Goal: Task Accomplishment & Management: Manage account settings

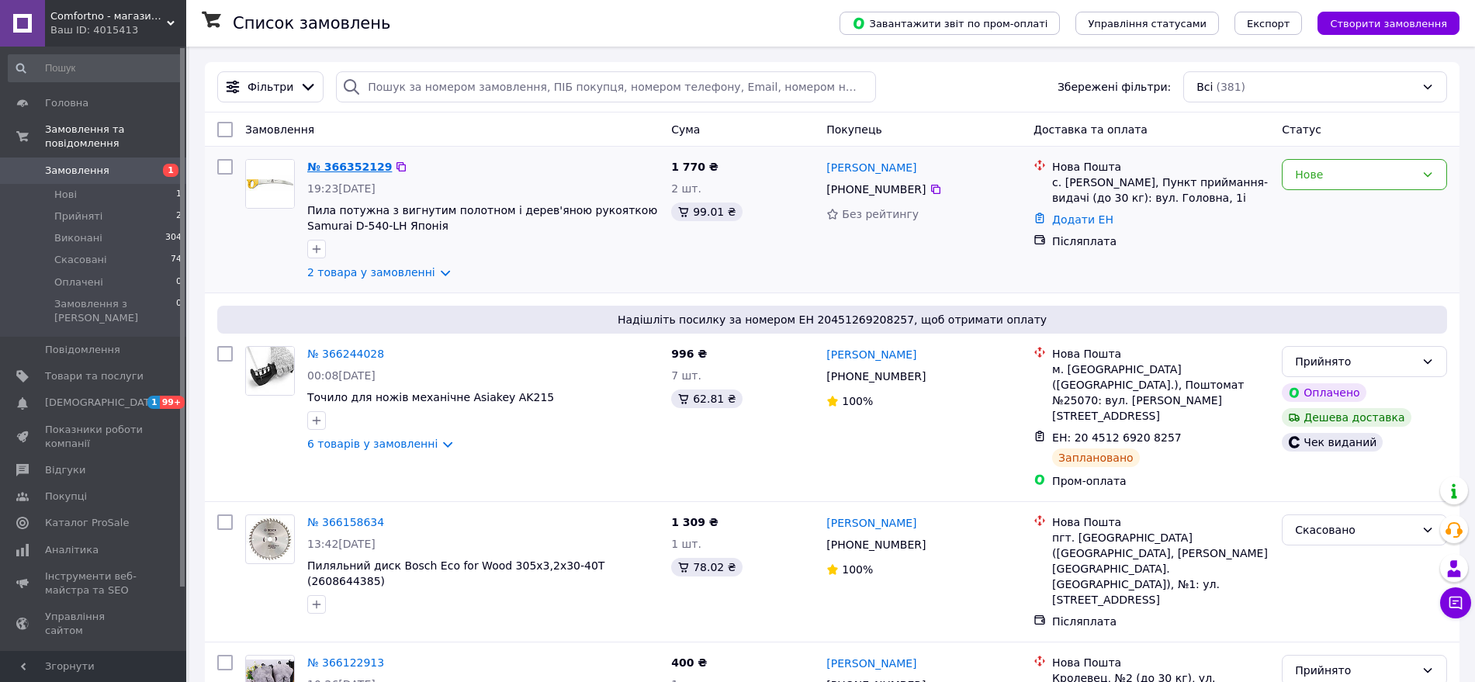
click at [372, 161] on link "№ 366352129" at bounding box center [349, 167] width 85 height 12
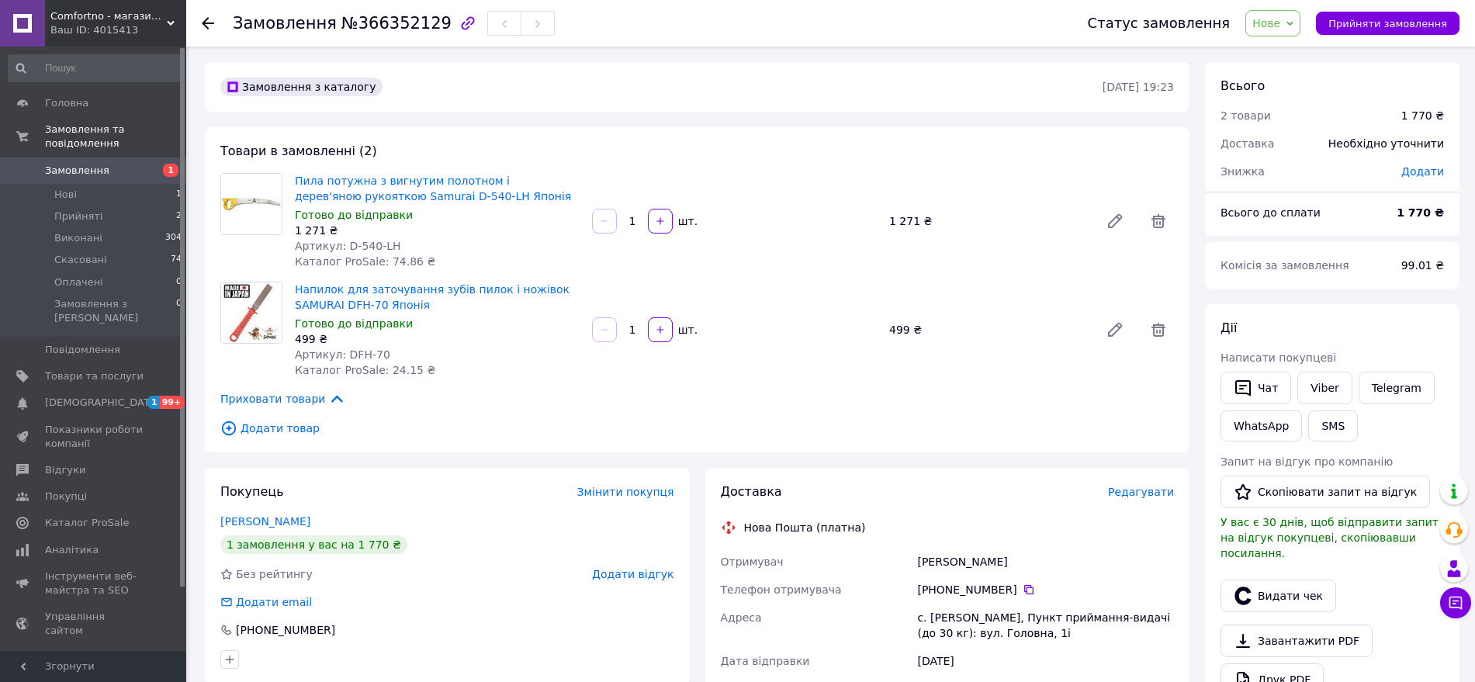
click at [383, 26] on span "№366352129" at bounding box center [397, 23] width 110 height 19
copy span "366352129"
drag, startPoint x: 490, startPoint y: 192, endPoint x: 293, endPoint y: 183, distance: 197.4
click at [293, 183] on div "Пила потужна з вигнутим полотном і дерев'яною рукояткою Samurai D-540-LH Японія…" at bounding box center [437, 221] width 297 height 102
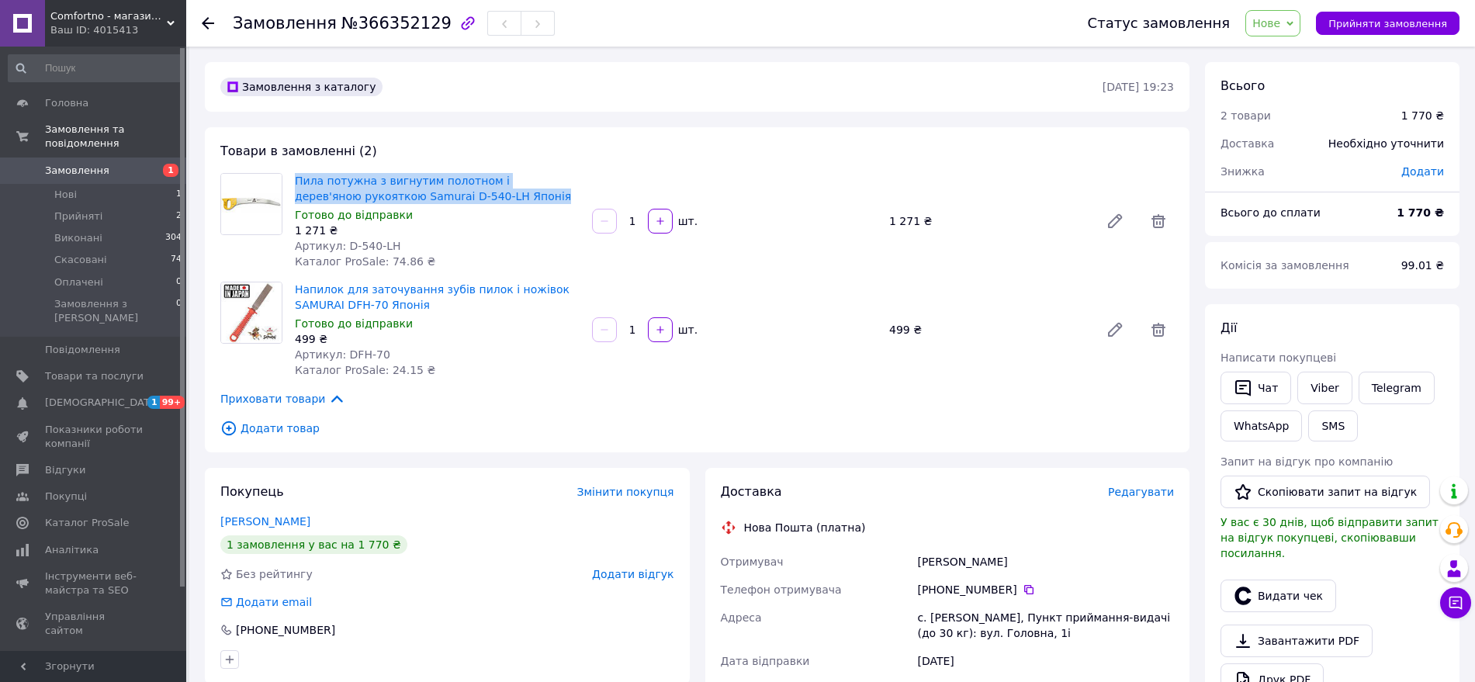
copy link "Пила потужна з вигнутим полотном і дерев'яною рукояткою Samurai D-540-LH Японія"
click at [395, 14] on span "№366352129" at bounding box center [397, 23] width 110 height 19
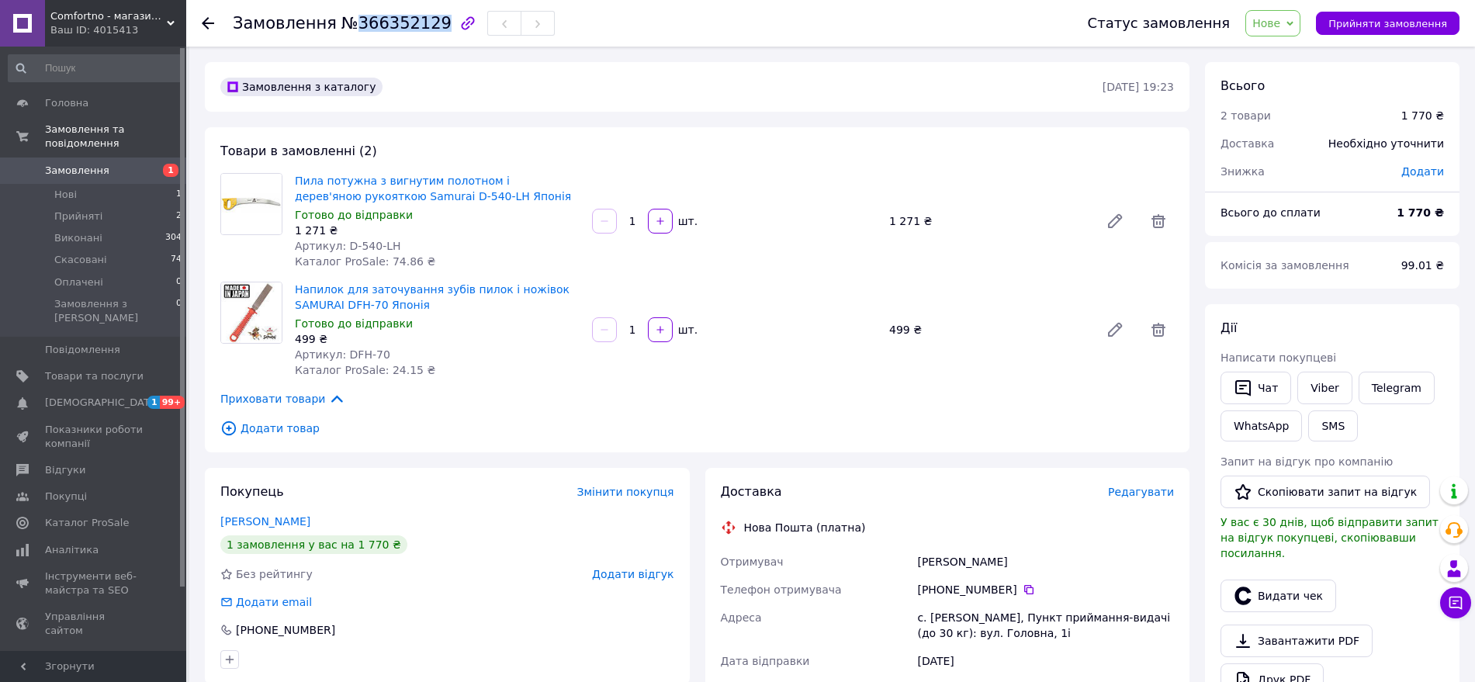
click at [395, 14] on span "№366352129" at bounding box center [397, 23] width 110 height 19
copy span "366352129"
click at [980, 566] on div "Лисак Василь" at bounding box center [1045, 562] width 263 height 28
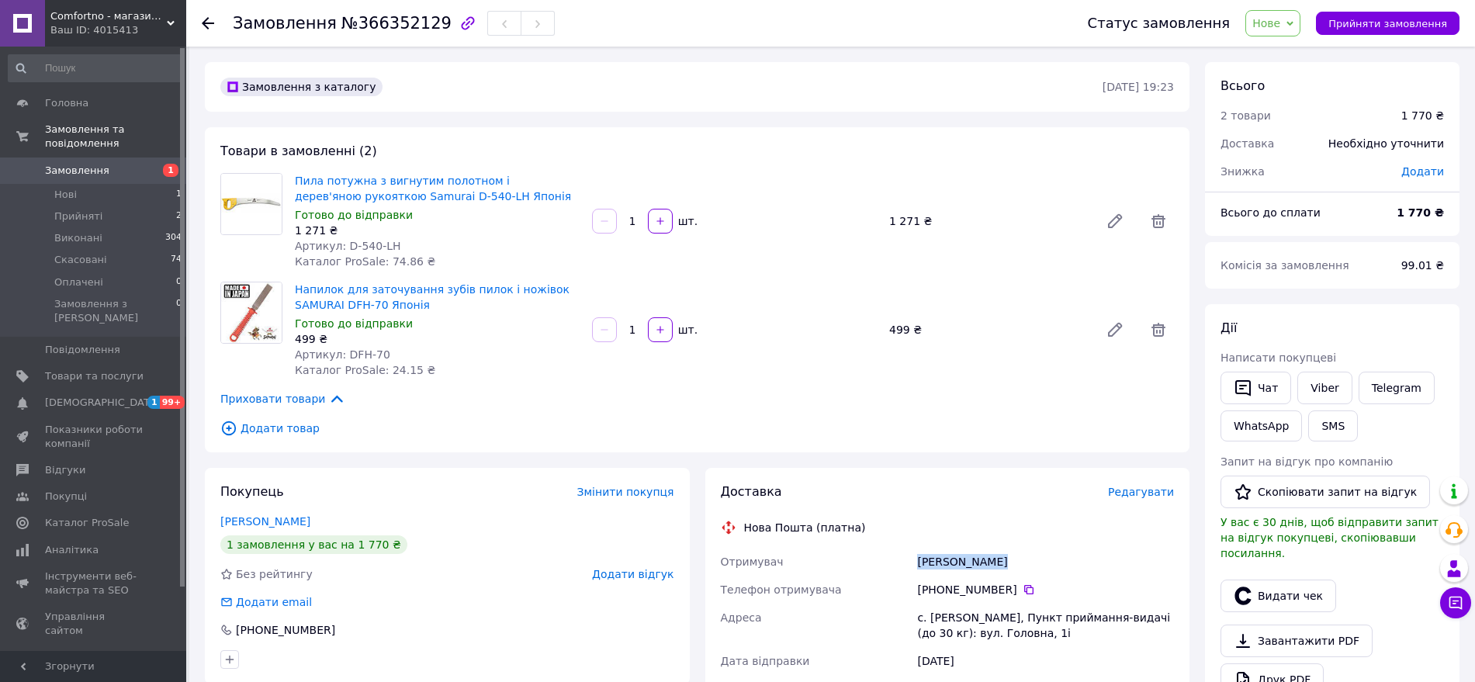
copy div "Лисак Василь"
click at [1023, 591] on icon at bounding box center [1029, 590] width 12 height 12
click at [42, 463] on span at bounding box center [22, 470] width 45 height 14
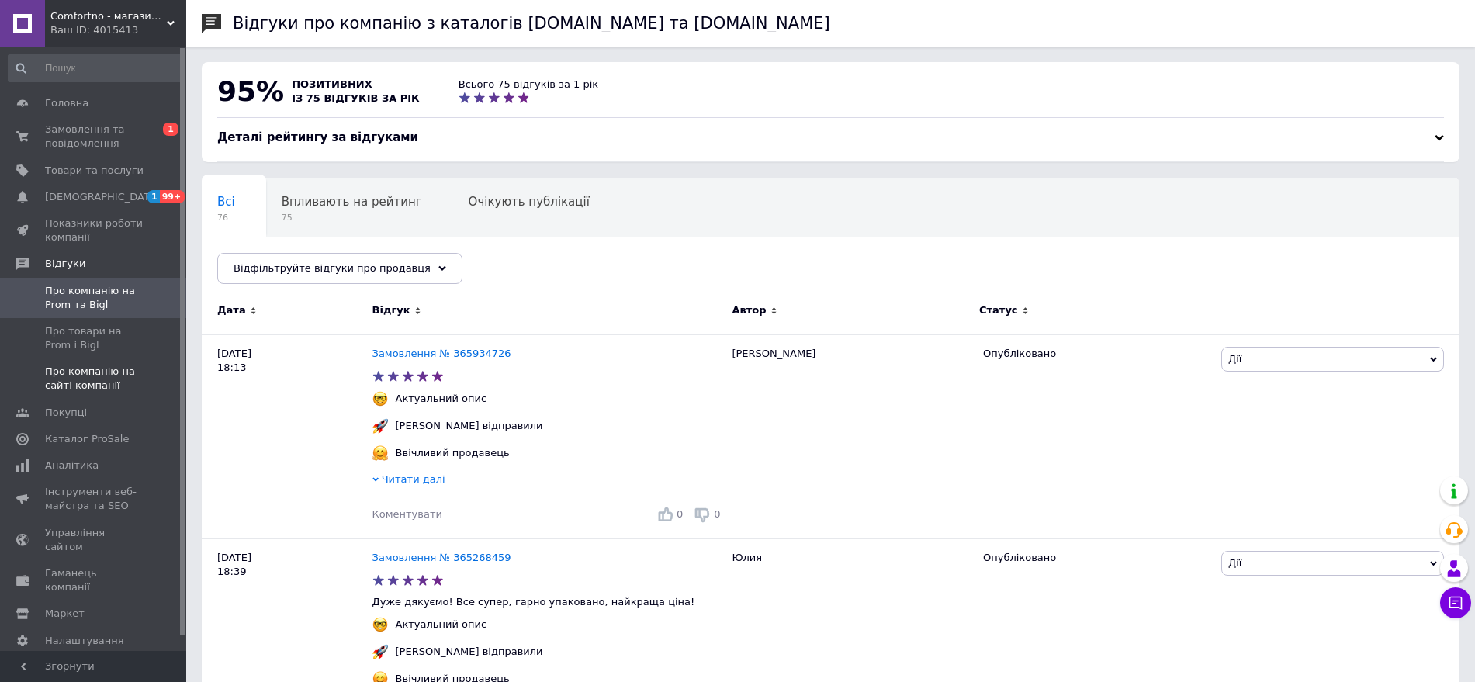
click at [108, 378] on span "Про компанію на сайті компанії" at bounding box center [94, 379] width 99 height 28
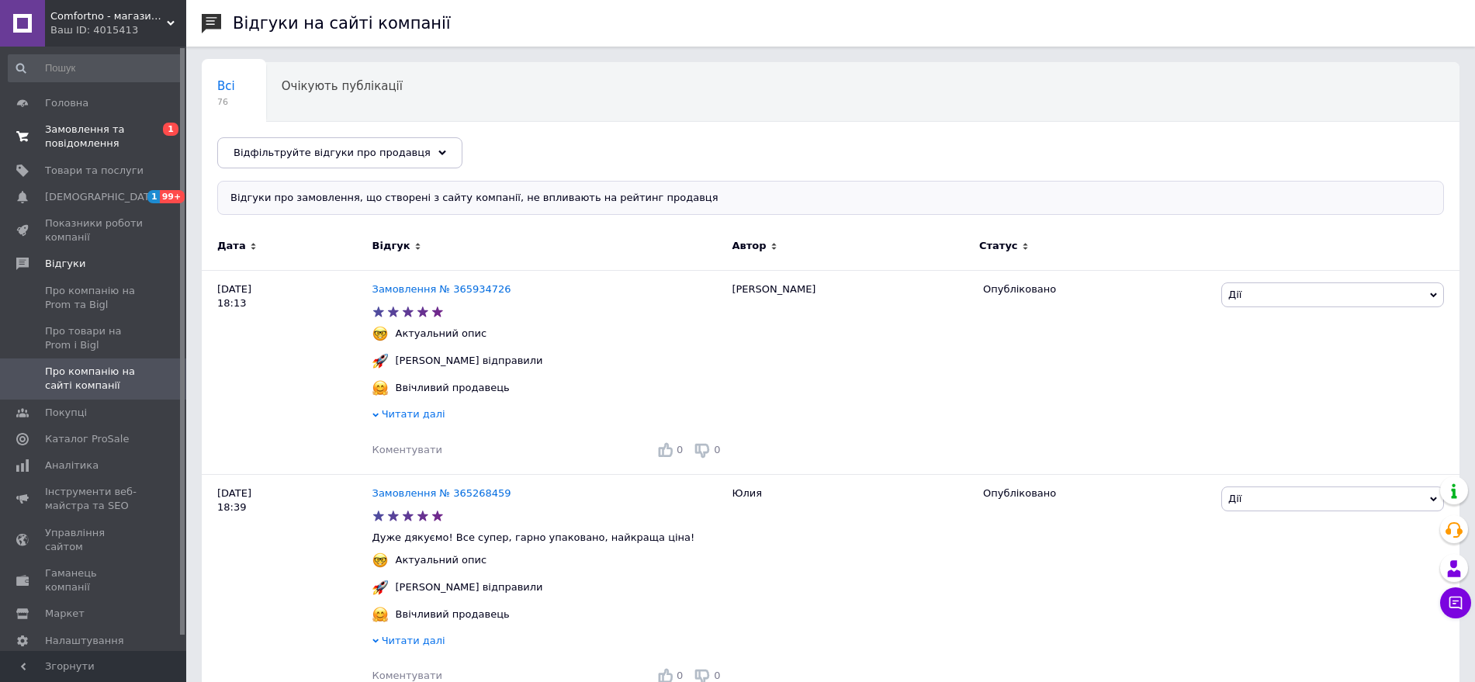
click at [99, 140] on span "Замовлення та повідомлення" at bounding box center [94, 137] width 99 height 28
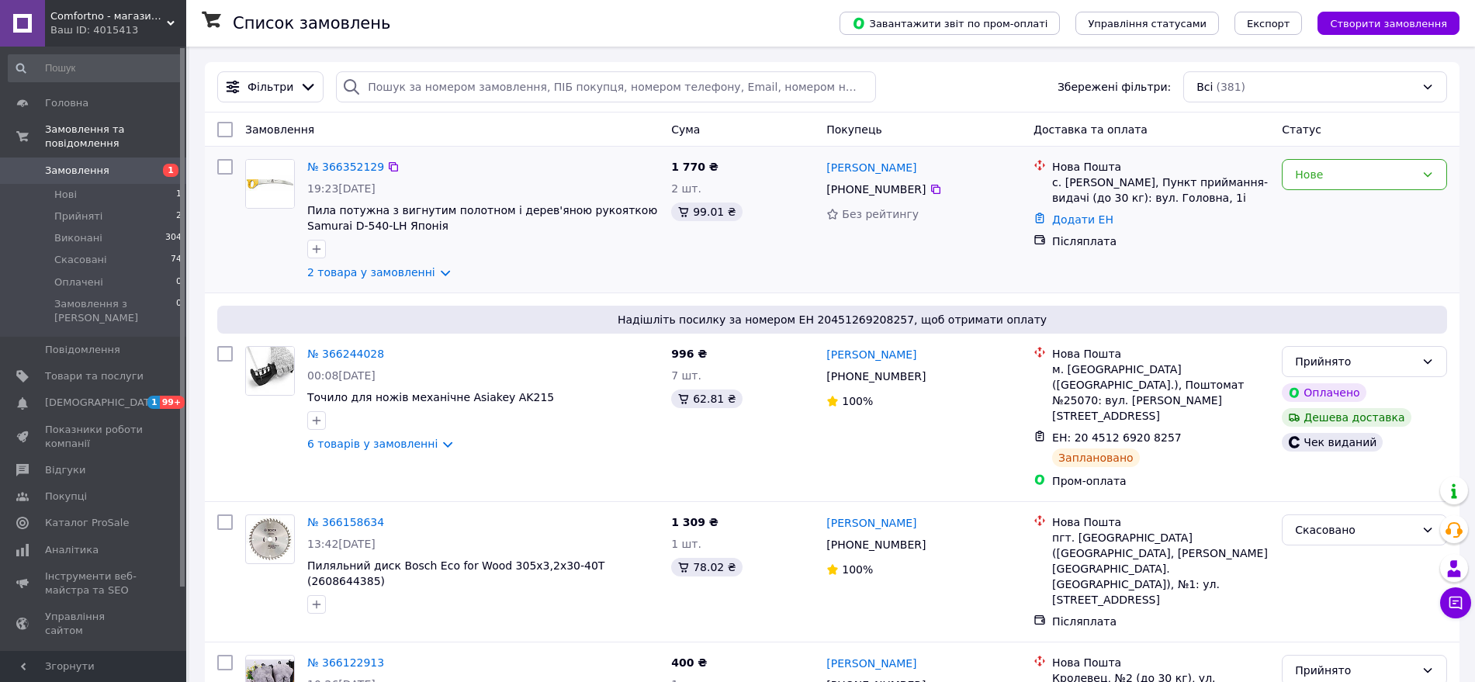
click at [246, 258] on div at bounding box center [270, 219] width 62 height 133
click at [357, 357] on link "№ 366244028" at bounding box center [345, 354] width 77 height 12
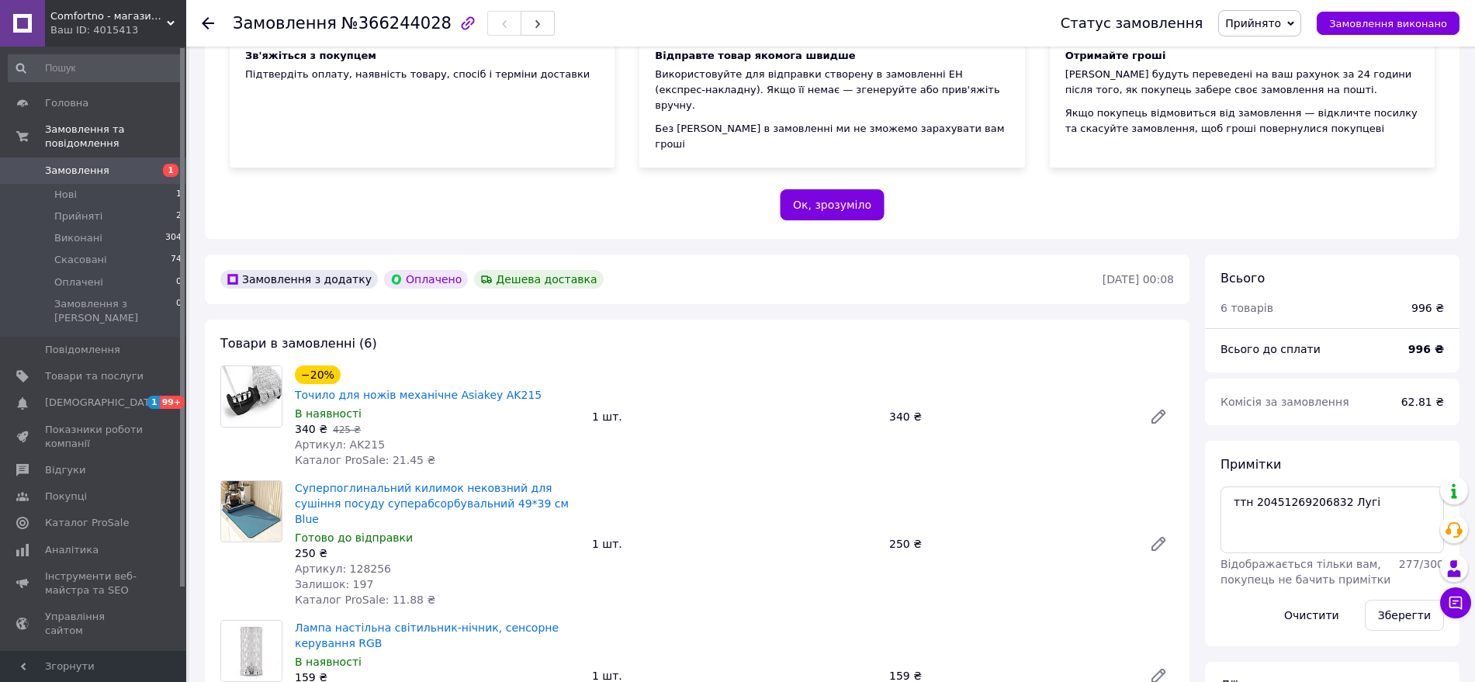
scroll to position [388, 0]
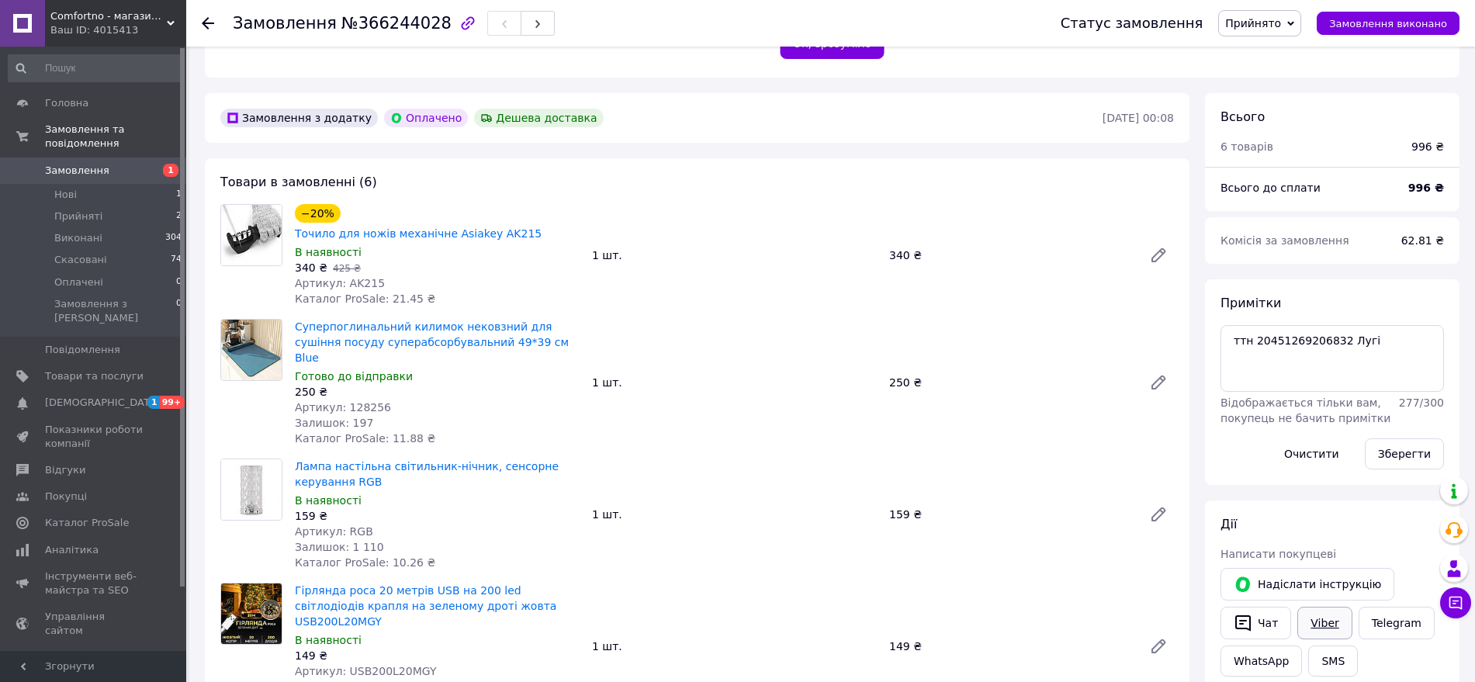
click at [1336, 609] on link "Viber" at bounding box center [1325, 623] width 54 height 33
click at [279, 390] on div at bounding box center [251, 382] width 75 height 127
click at [362, 277] on span "Артикул: AK215" at bounding box center [340, 283] width 90 height 12
copy span "AK215"
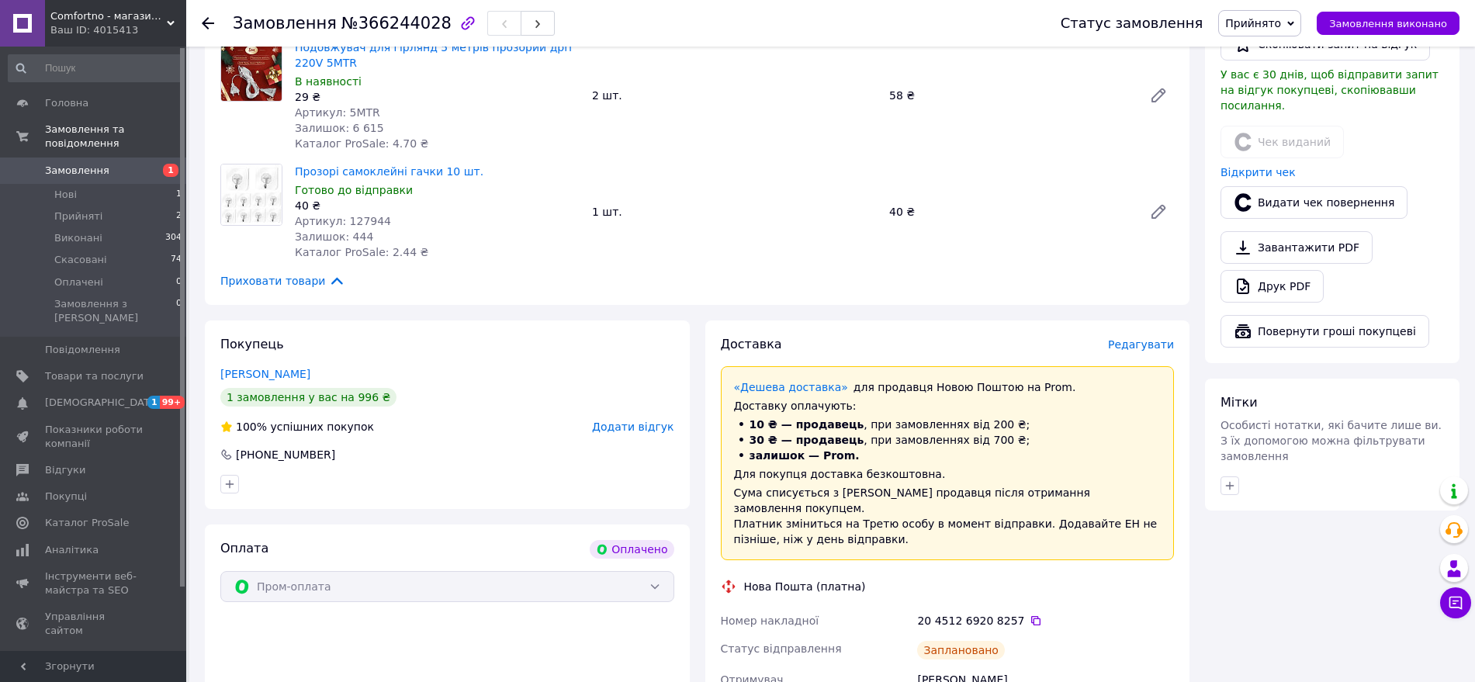
scroll to position [1164, 0]
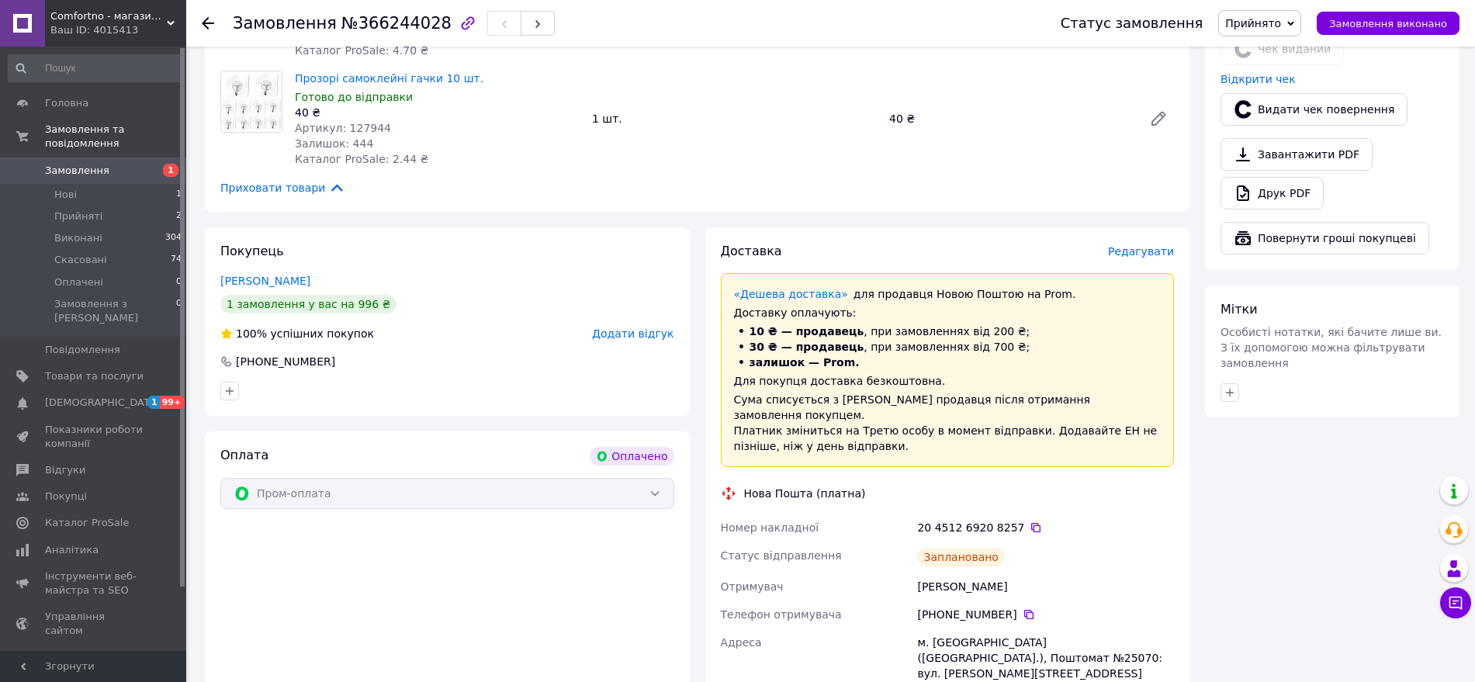
click at [980, 573] on div "Коновалова Ілона" at bounding box center [1045, 587] width 263 height 28
copy div "Коновалова Ілона"
click at [1030, 522] on icon at bounding box center [1036, 528] width 12 height 12
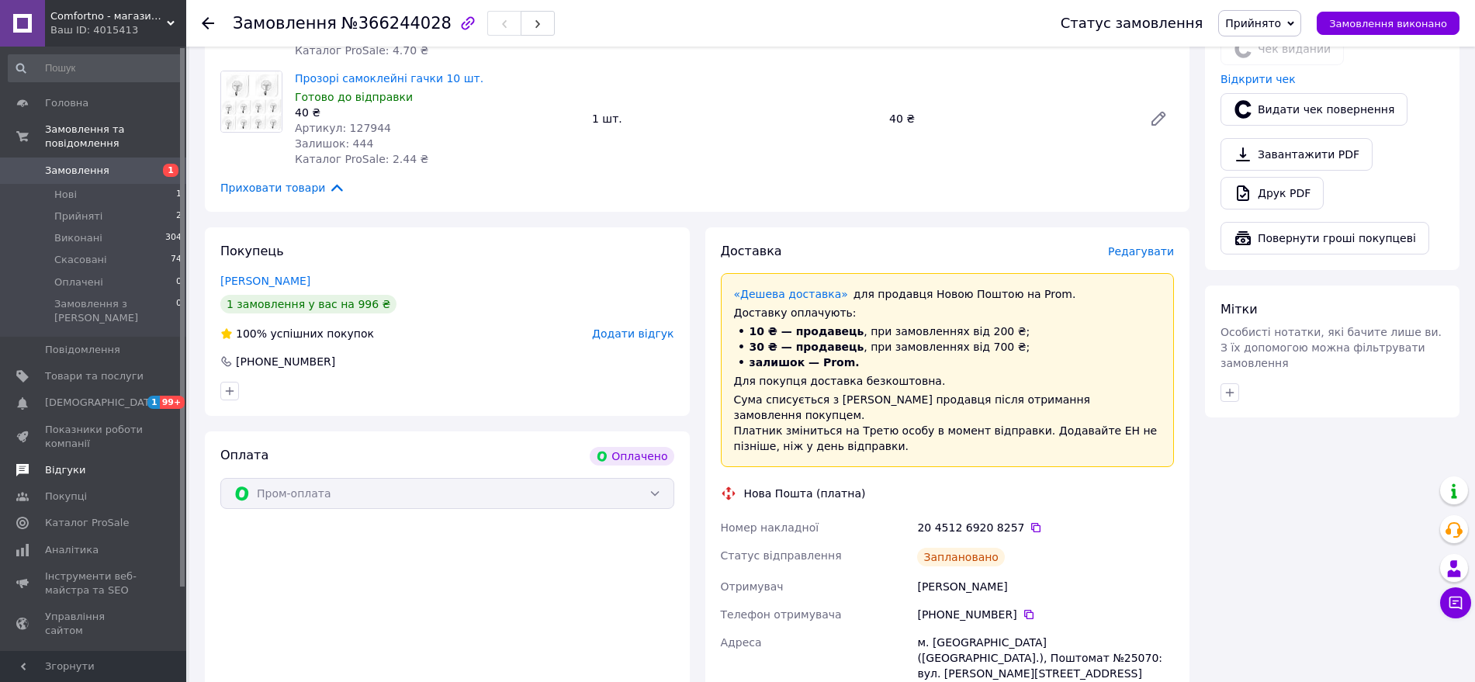
click at [67, 457] on link "Відгуки" at bounding box center [95, 470] width 191 height 26
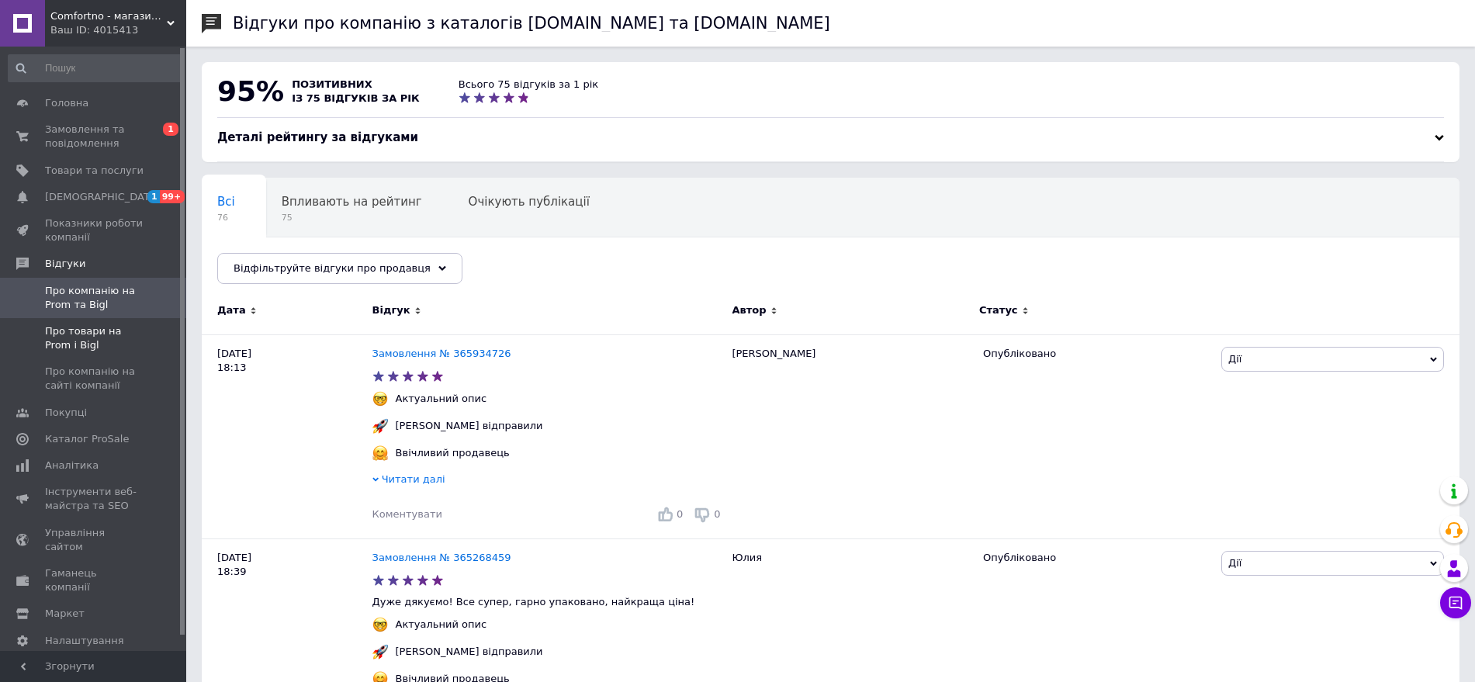
click at [93, 328] on span "Про товари на Prom і Bigl" at bounding box center [94, 338] width 99 height 28
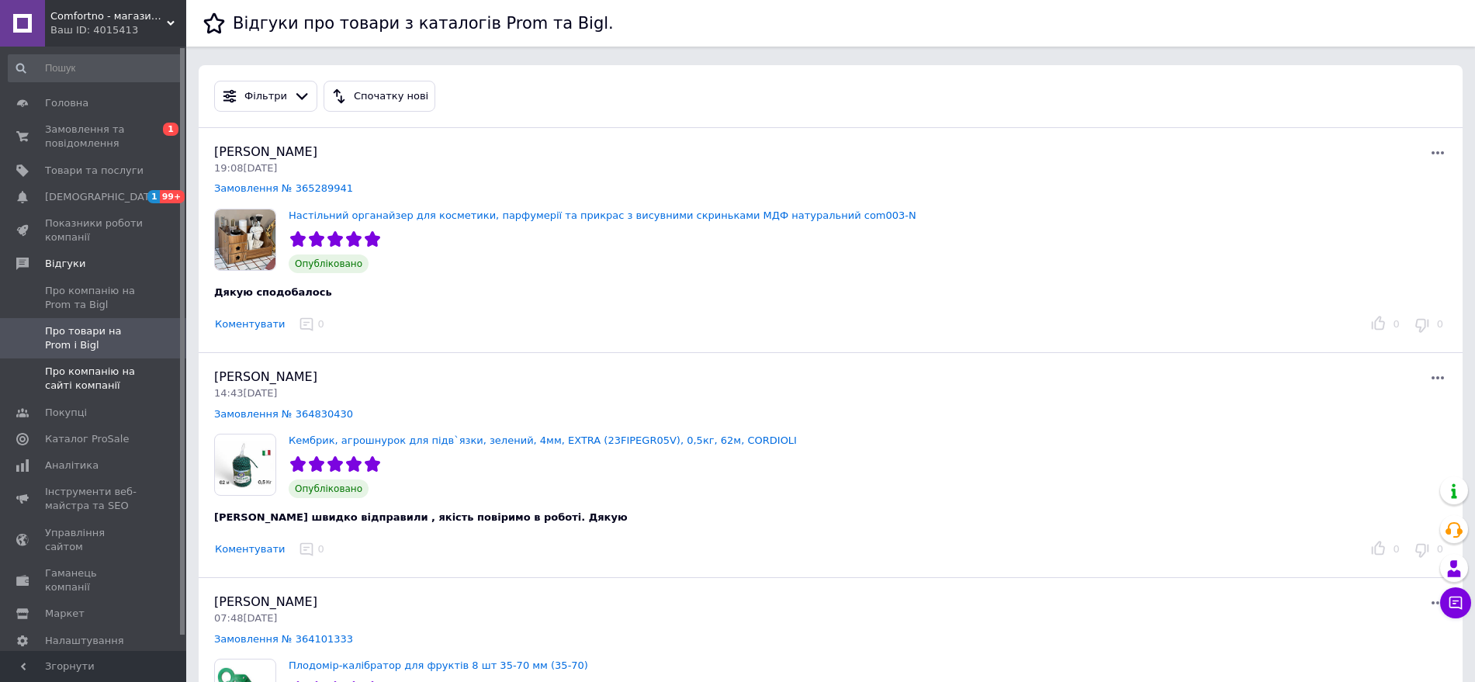
click at [71, 376] on span "Про компанію на сайті компанії" at bounding box center [94, 379] width 99 height 28
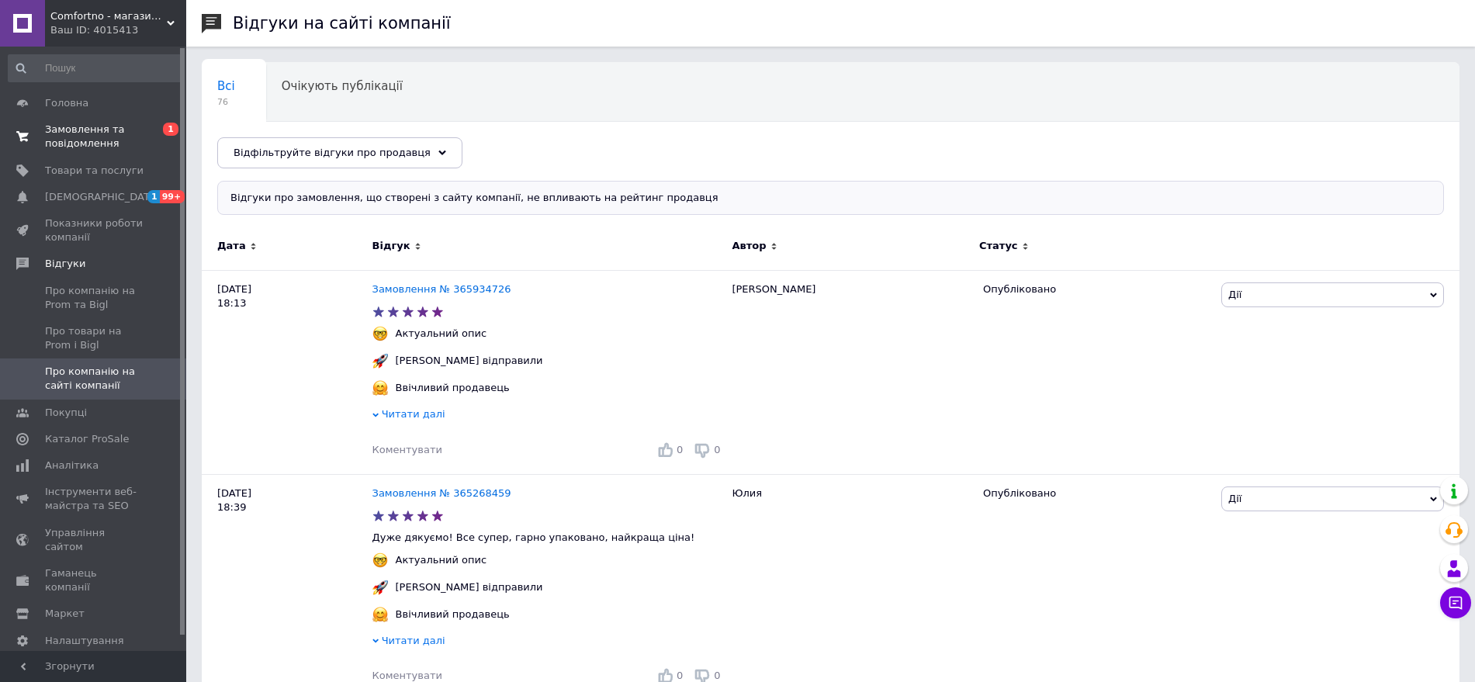
click at [31, 123] on span at bounding box center [22, 137] width 45 height 28
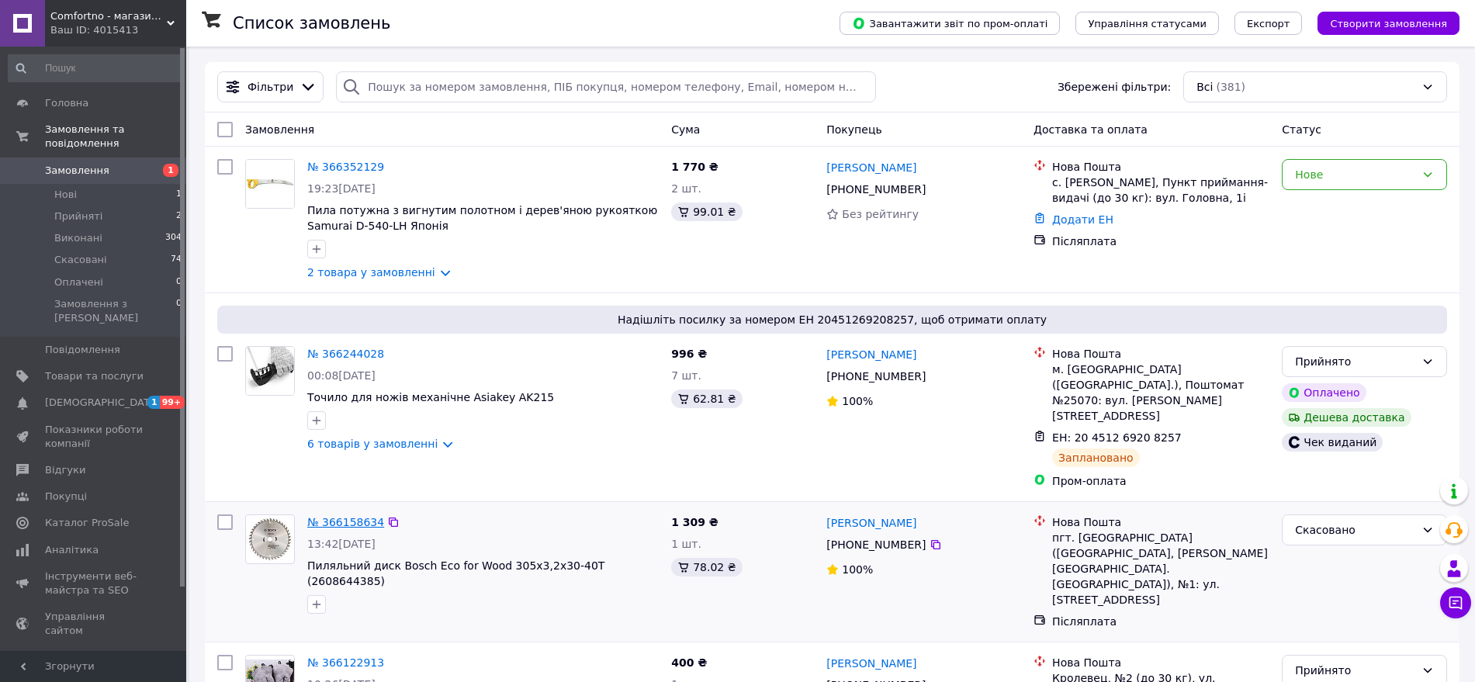
click at [337, 516] on link "№ 366158634" at bounding box center [345, 522] width 77 height 12
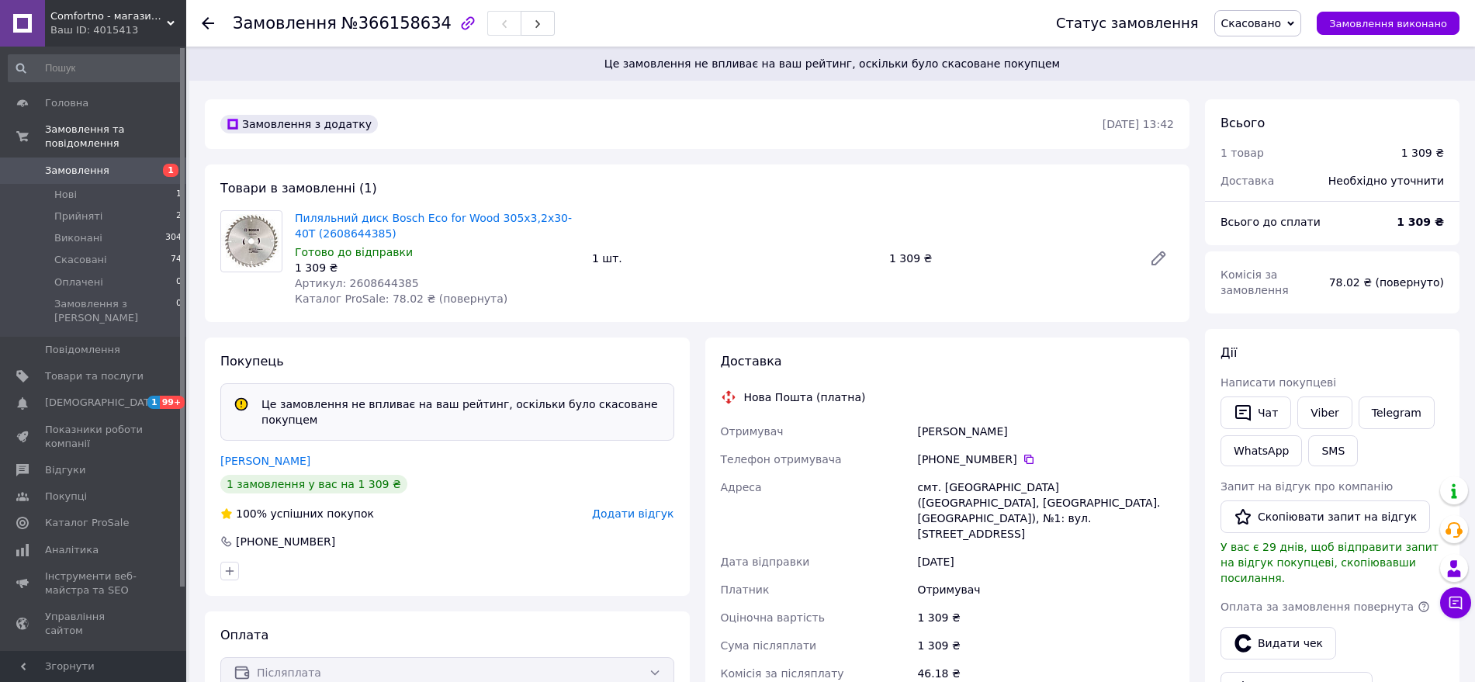
click at [609, 561] on div at bounding box center [447, 571] width 460 height 25
click at [1319, 411] on link "Viber" at bounding box center [1325, 413] width 54 height 33
click at [704, 595] on div "Доставка Нова Пошта (платна) Отримувач Малкин Андрей Телефон отримувача +380 98…" at bounding box center [948, 541] width 501 height 406
click at [65, 165] on link "Замовлення 1" at bounding box center [95, 171] width 191 height 26
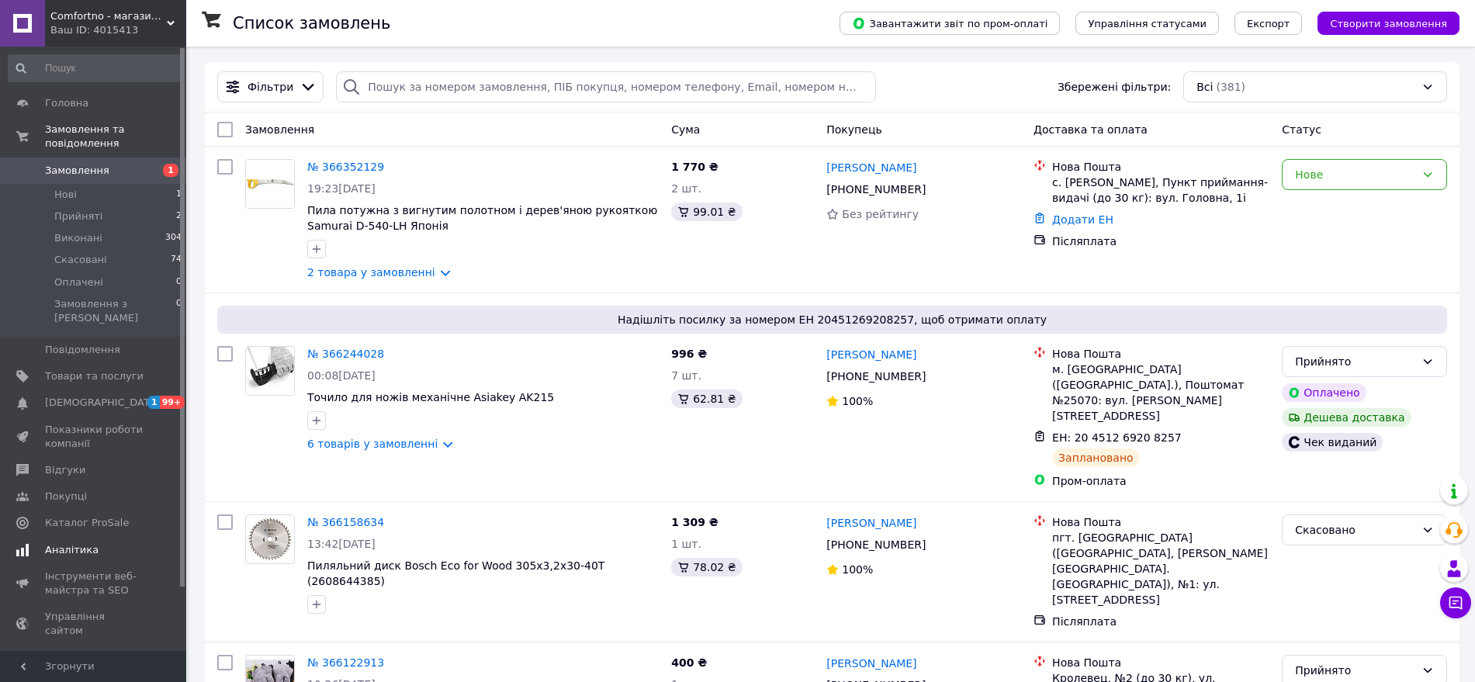
click at [74, 543] on span "Аналітика" at bounding box center [72, 550] width 54 height 14
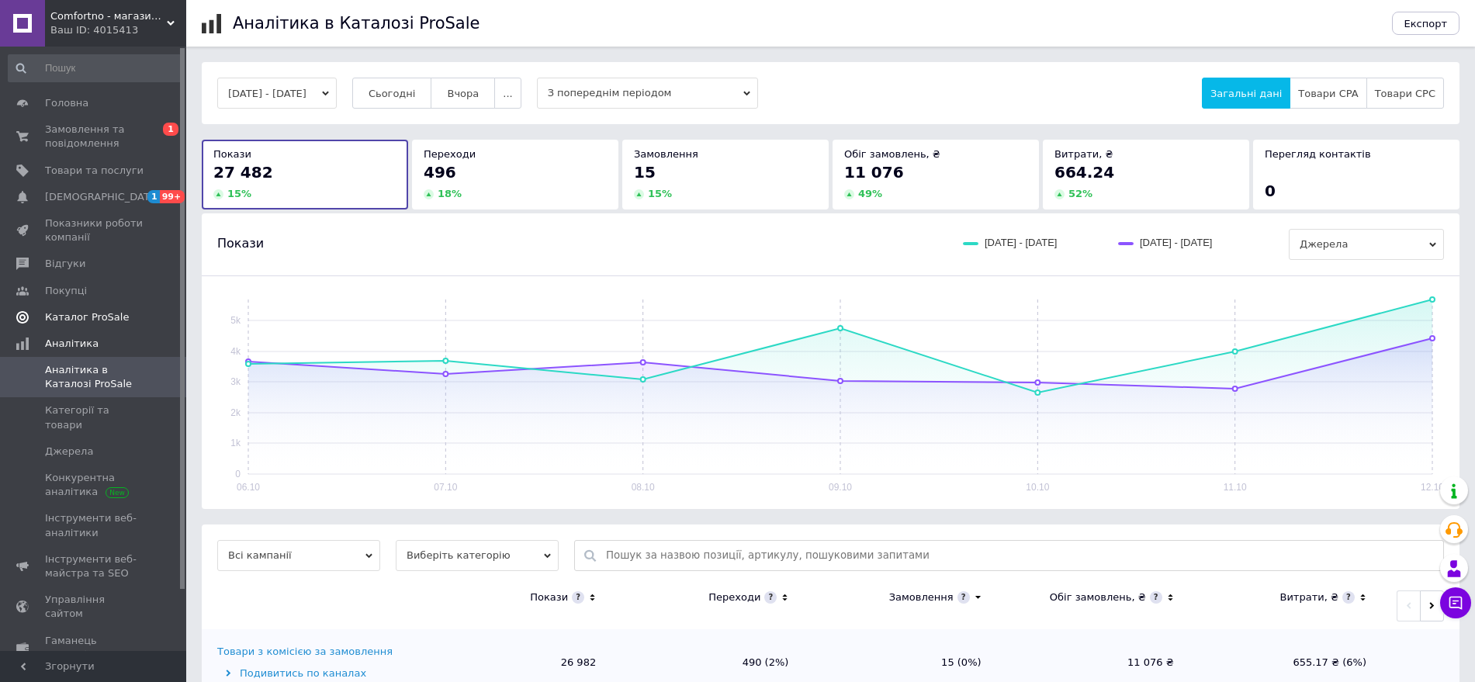
click at [66, 313] on span "Каталог ProSale" at bounding box center [87, 317] width 84 height 14
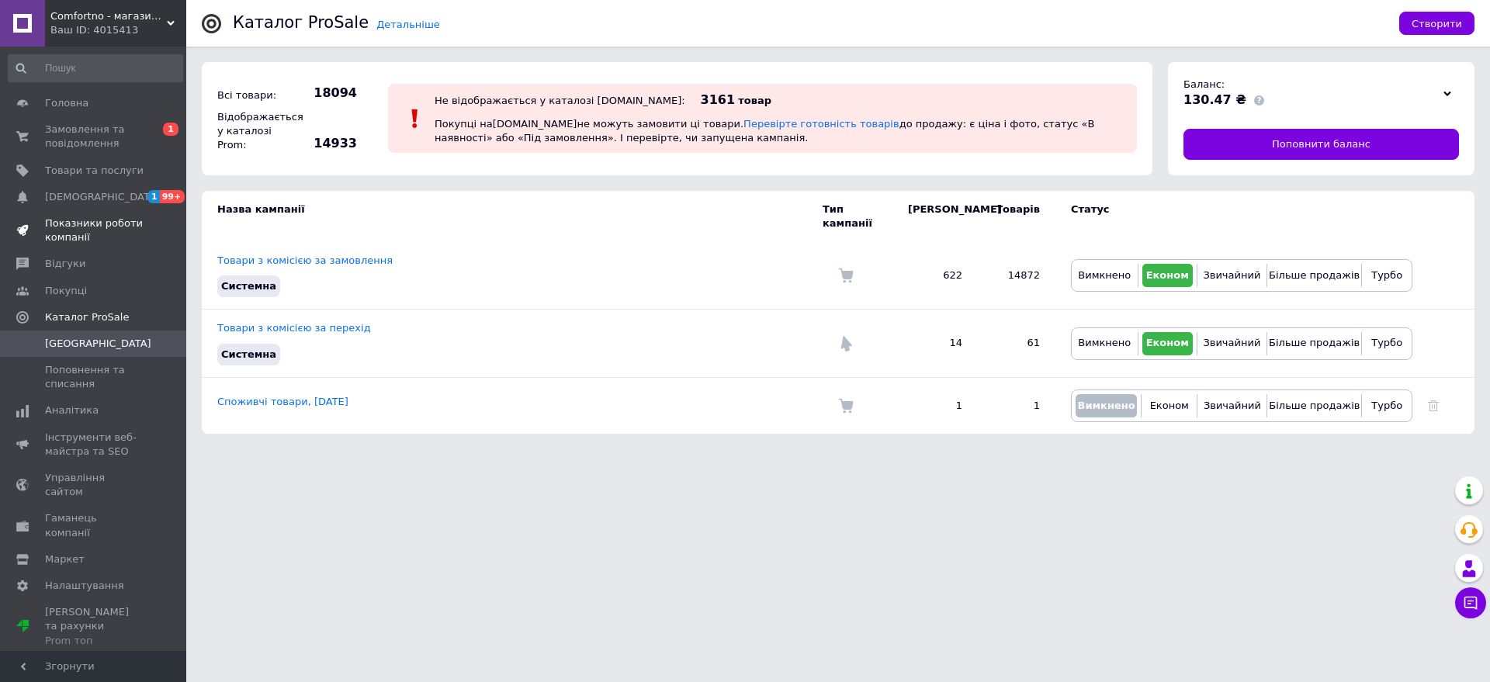
click at [77, 238] on span "Показники роботи компанії" at bounding box center [94, 231] width 99 height 28
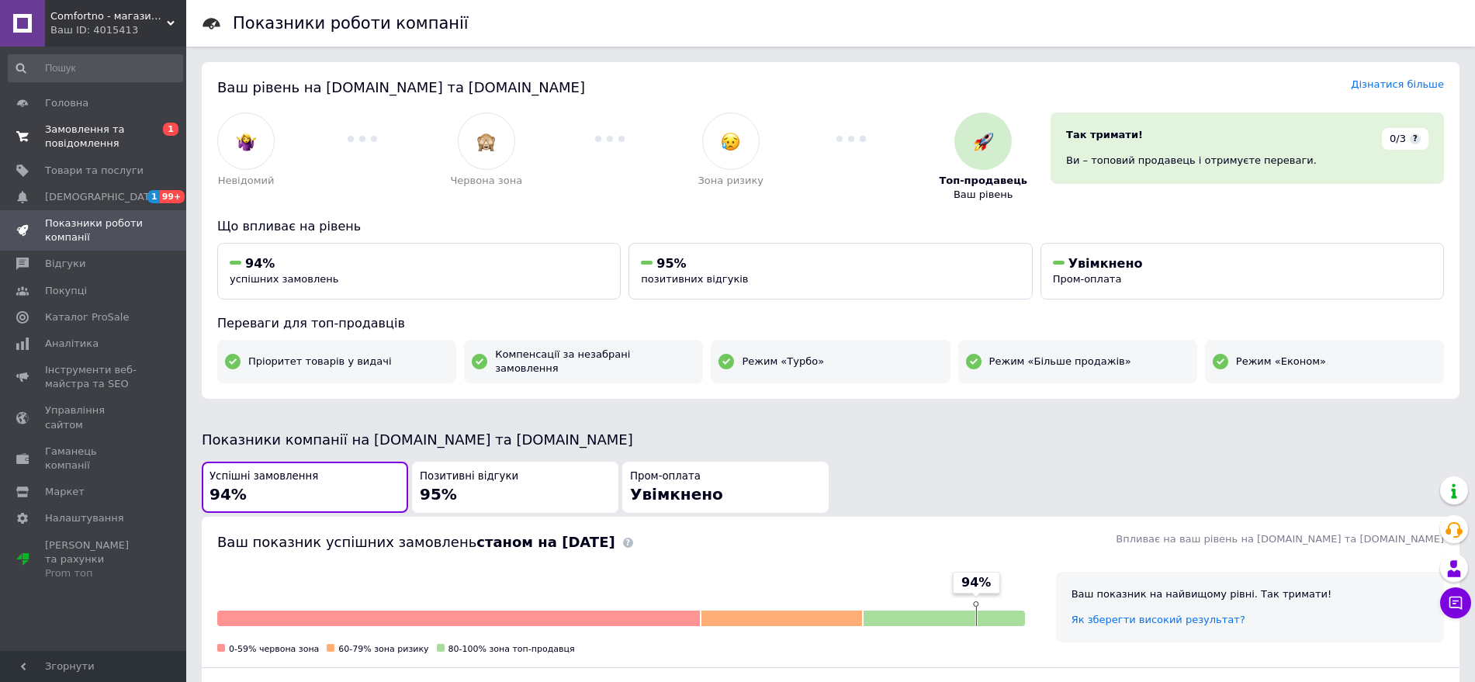
click at [77, 144] on span "Замовлення та повідомлення" at bounding box center [94, 137] width 99 height 28
